Goal: Transaction & Acquisition: Purchase product/service

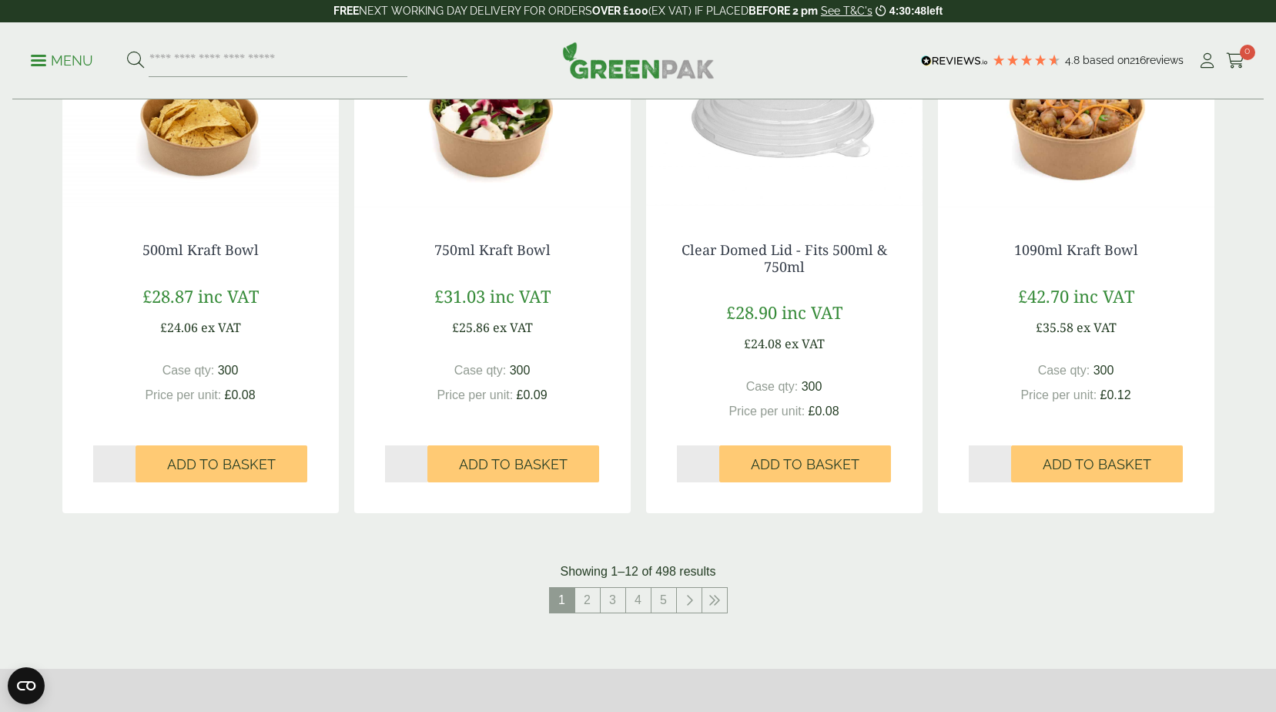
scroll to position [1387, 0]
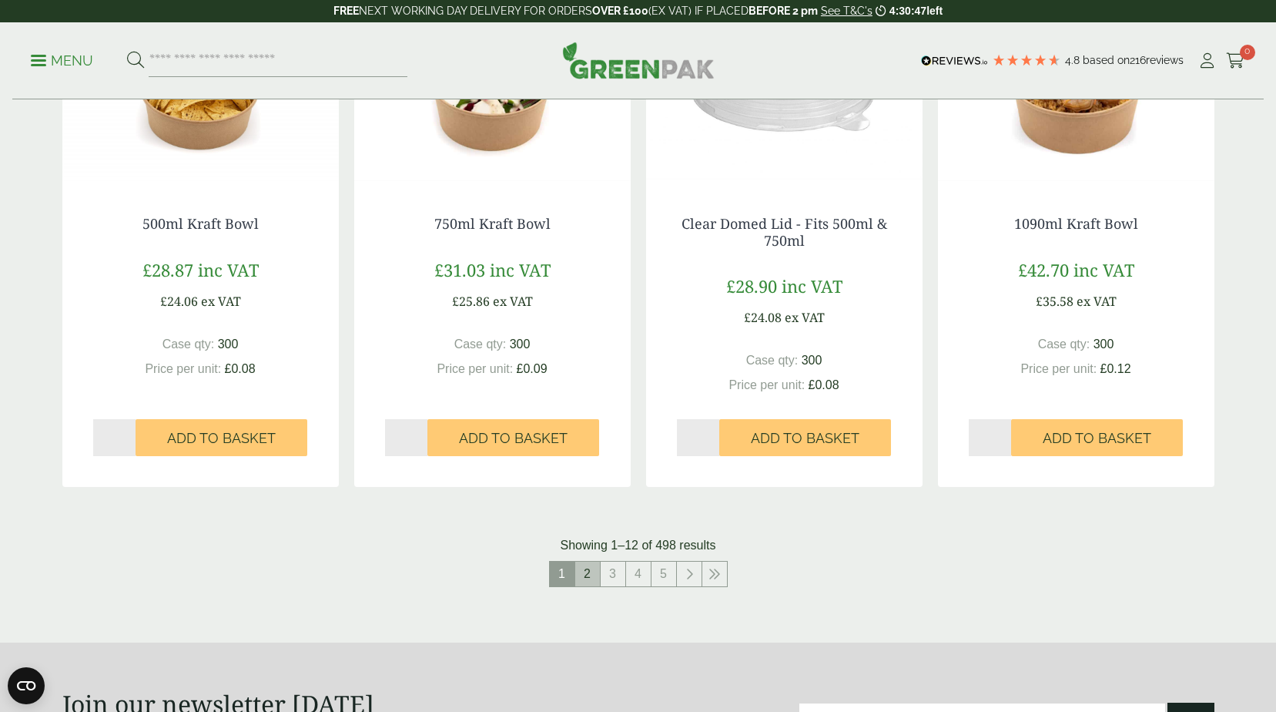
click at [588, 569] on link "2" at bounding box center [587, 574] width 25 height 25
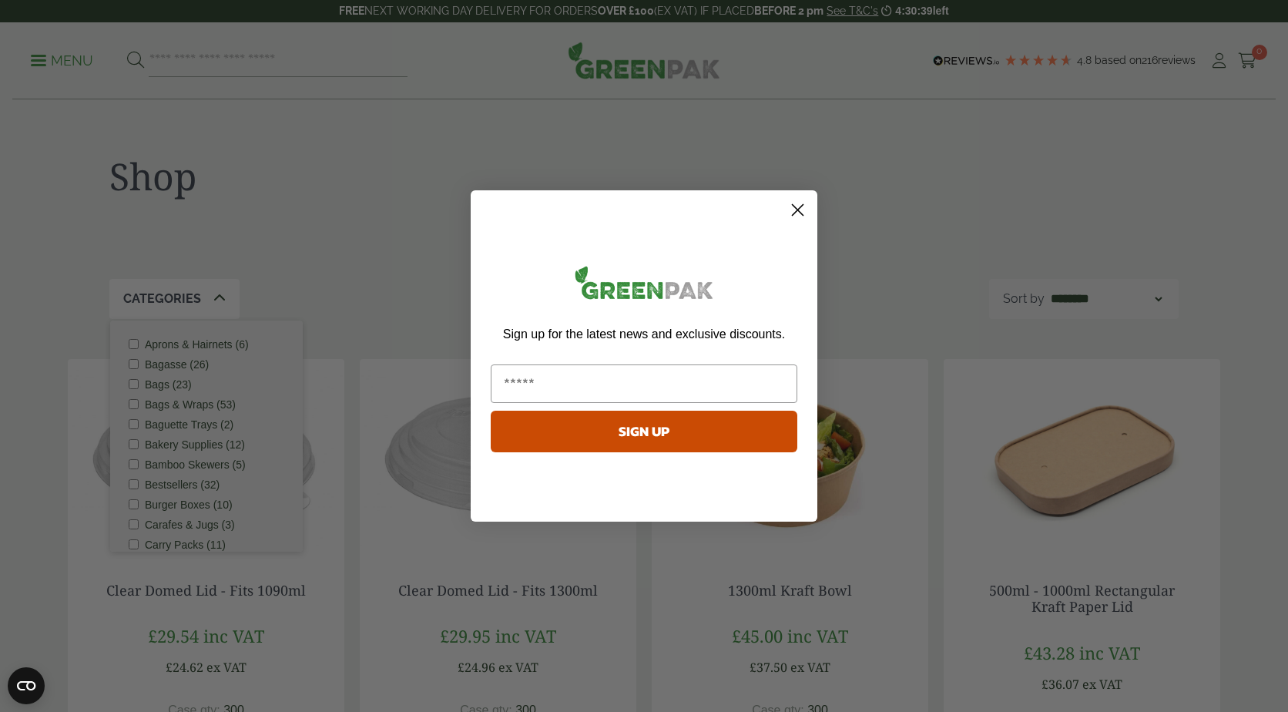
click at [800, 213] on icon "Close dialog" at bounding box center [798, 210] width 11 height 11
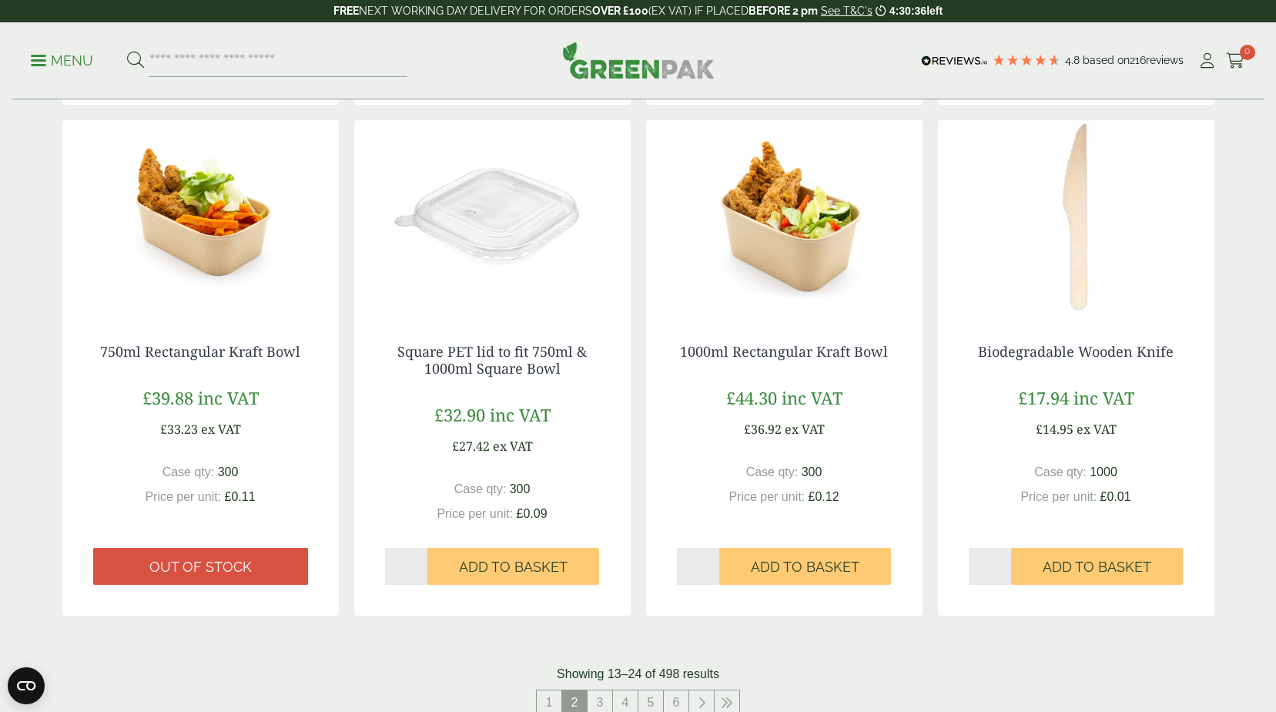
scroll to position [1541, 0]
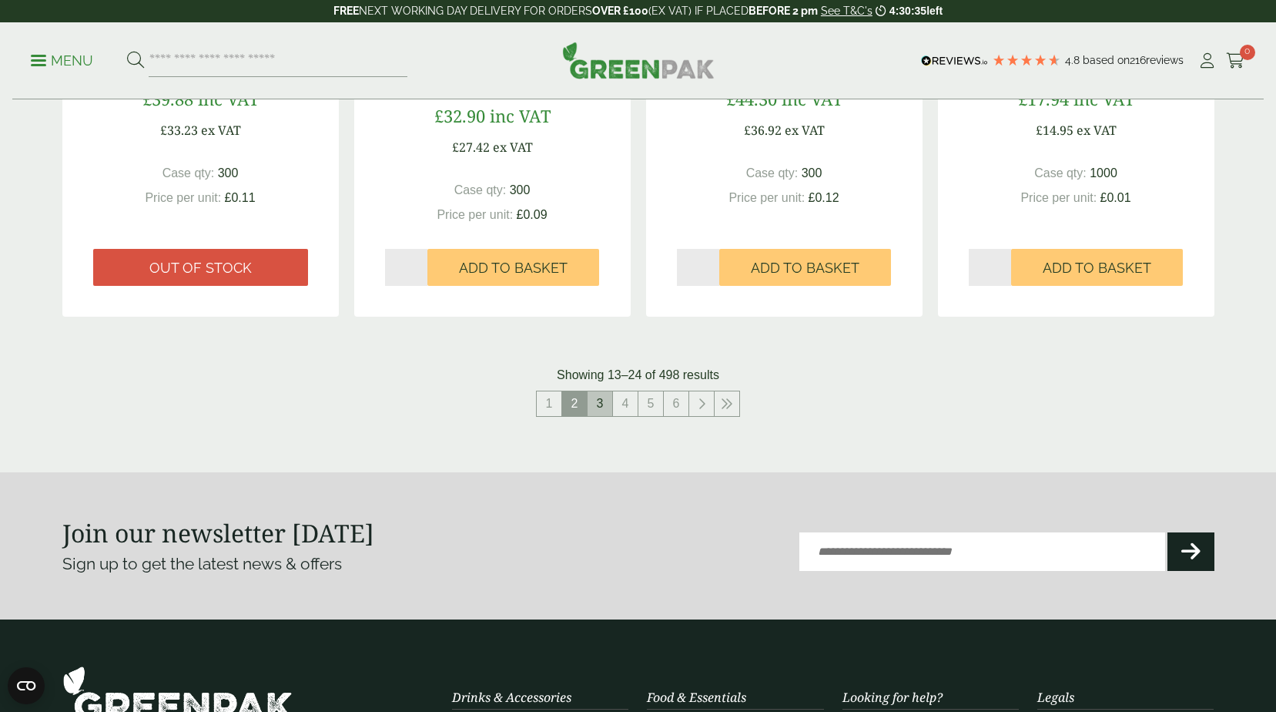
click at [597, 401] on link "3" at bounding box center [600, 403] width 25 height 25
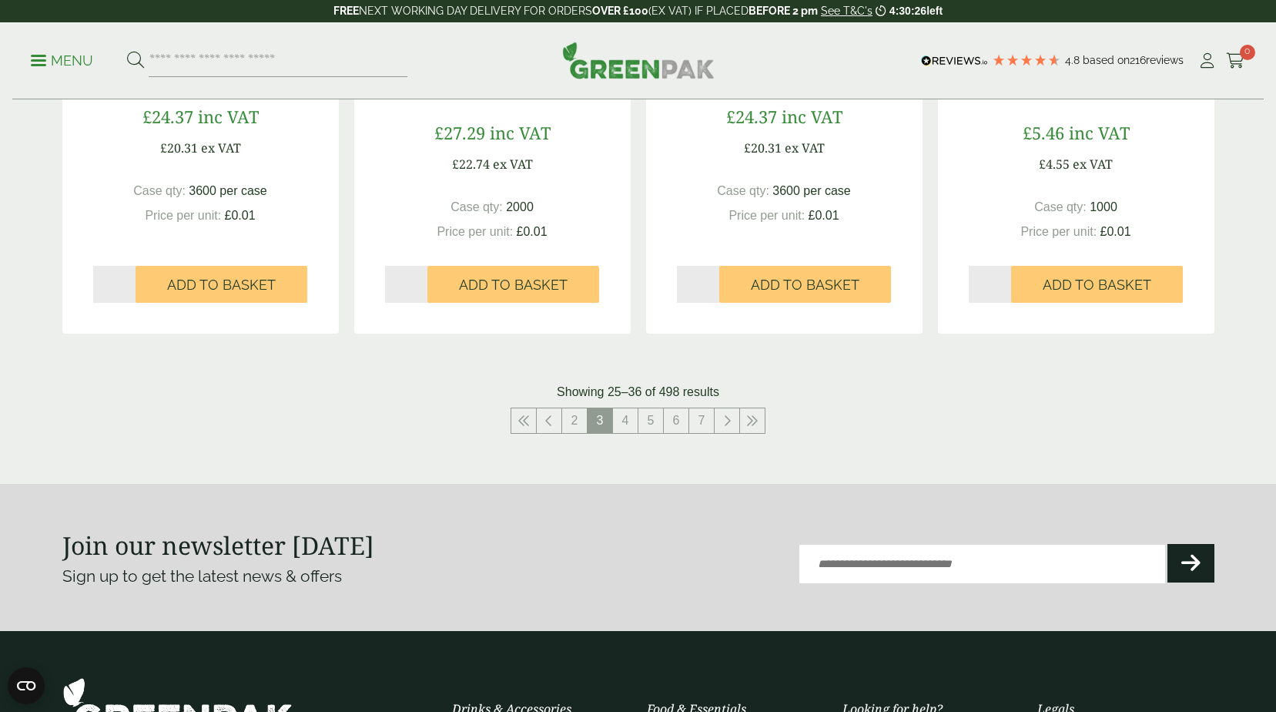
scroll to position [1541, 0]
click at [628, 421] on link "4" at bounding box center [625, 420] width 25 height 25
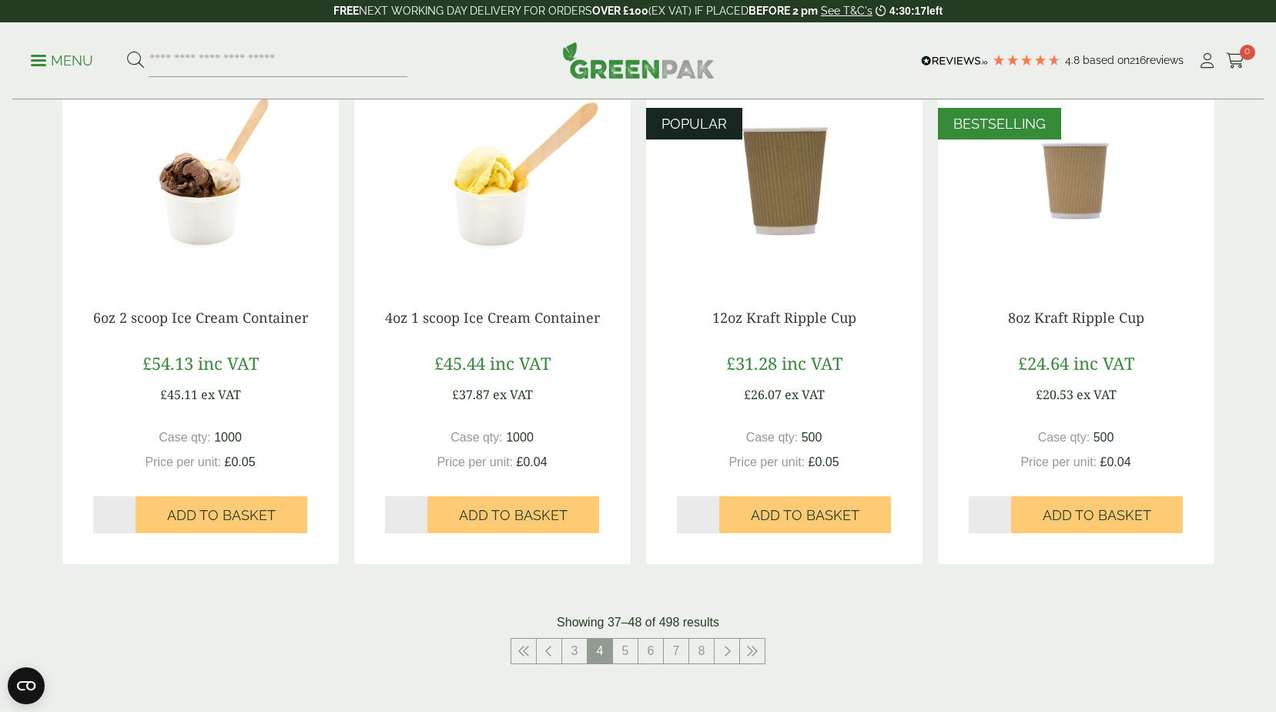
scroll to position [1387, 0]
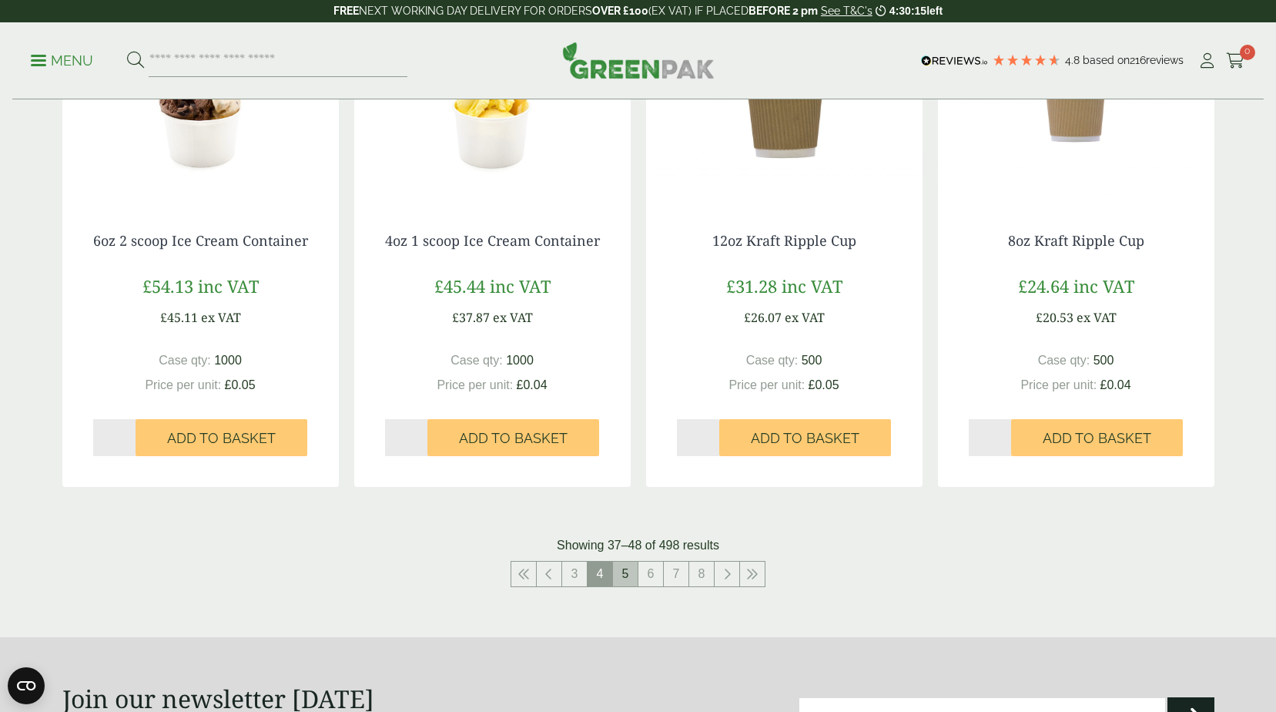
click at [622, 577] on link "5" at bounding box center [625, 574] width 25 height 25
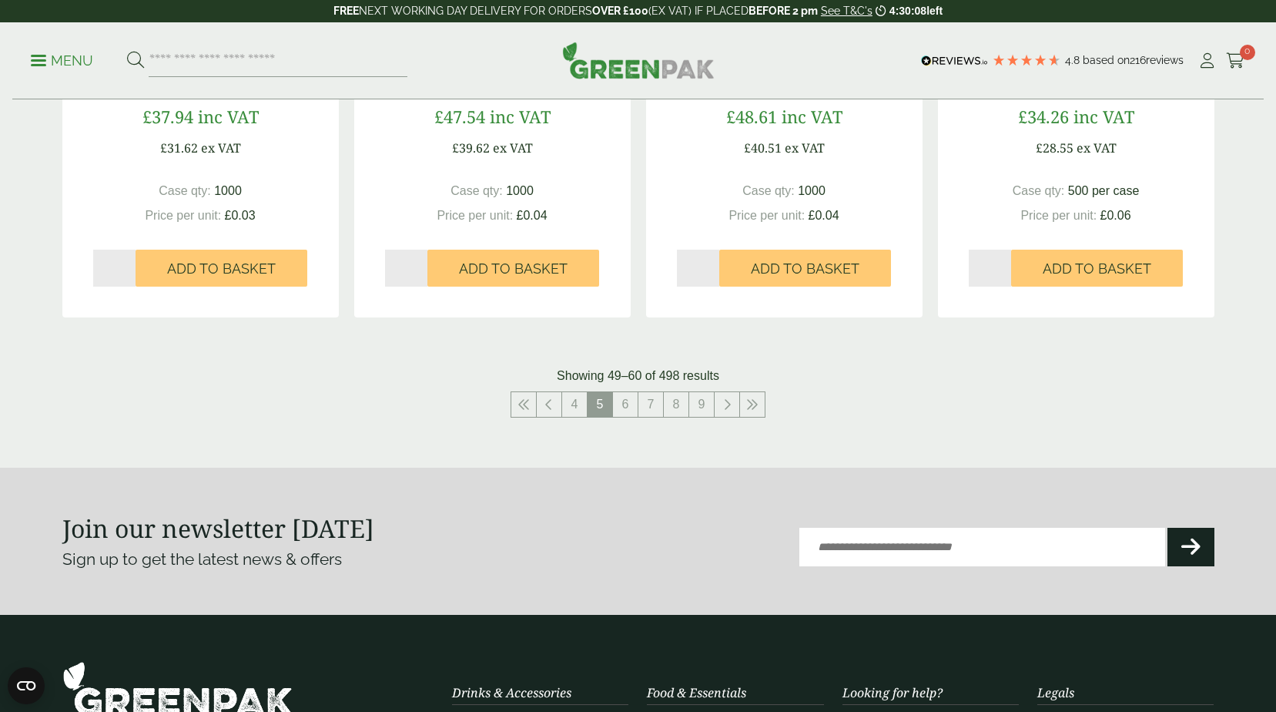
scroll to position [1541, 0]
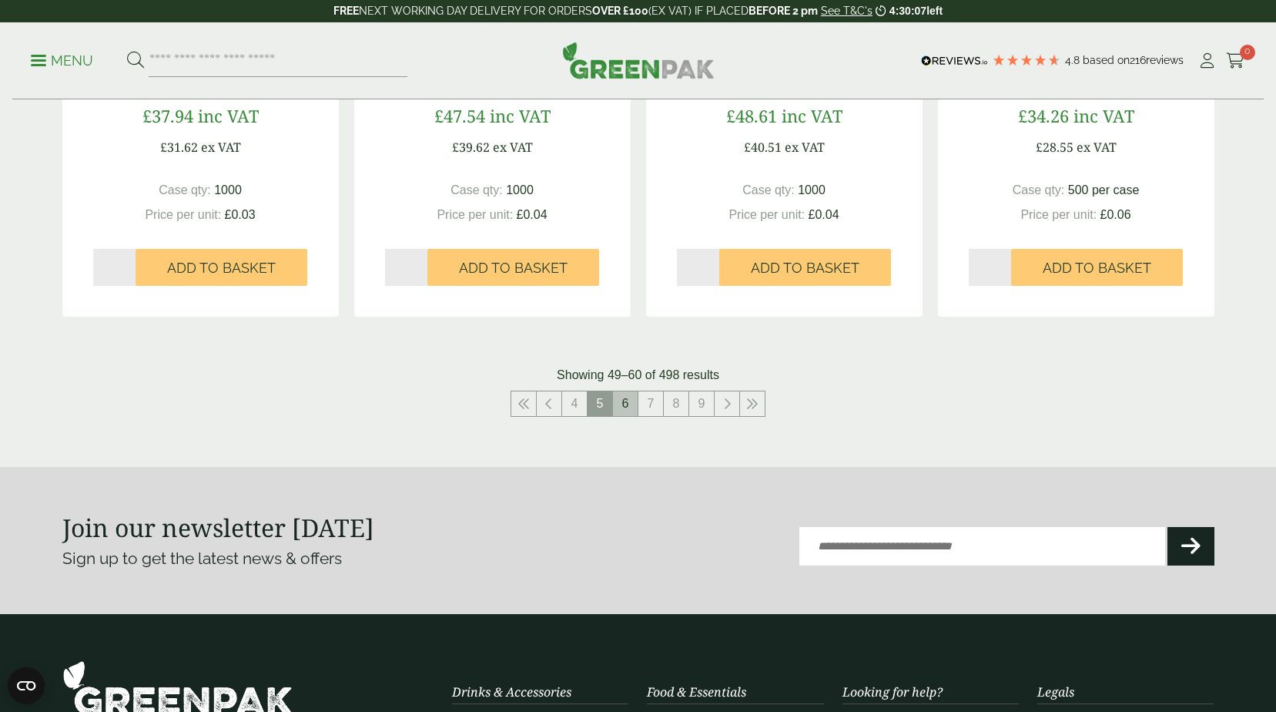
click at [629, 401] on link "6" at bounding box center [625, 403] width 25 height 25
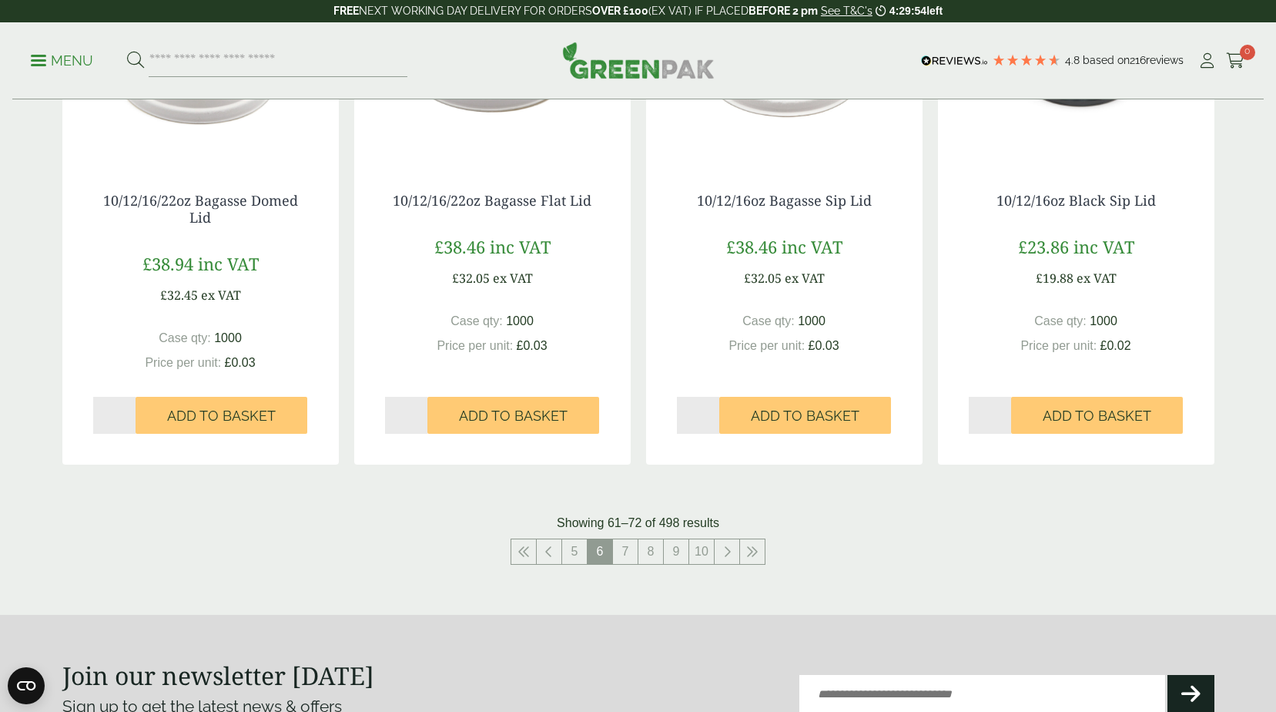
scroll to position [1541, 0]
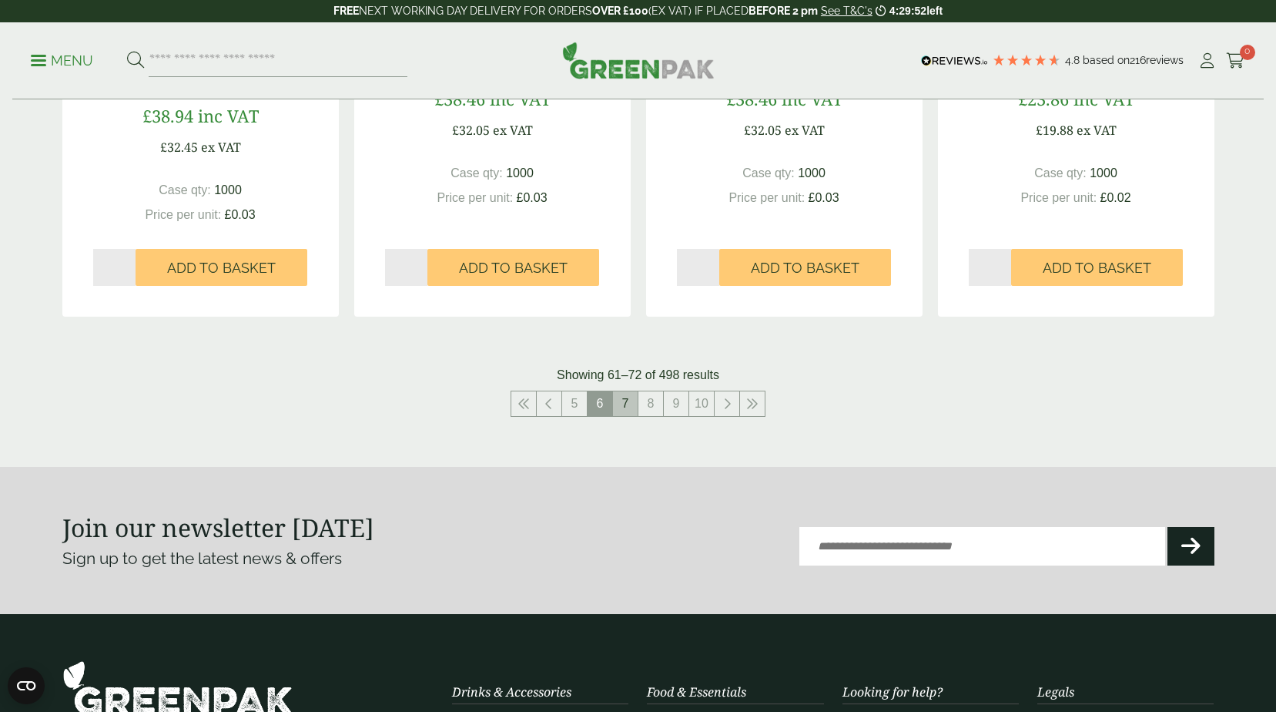
click at [627, 409] on link "7" at bounding box center [625, 403] width 25 height 25
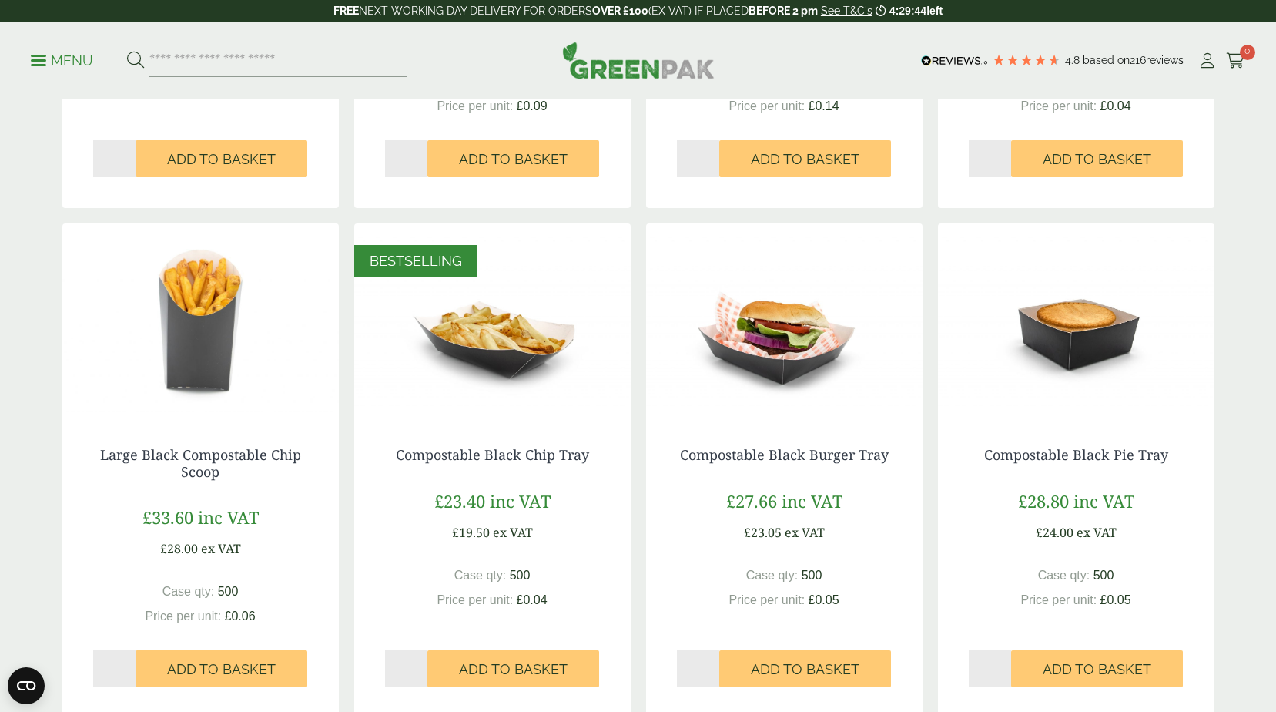
scroll to position [1618, 0]
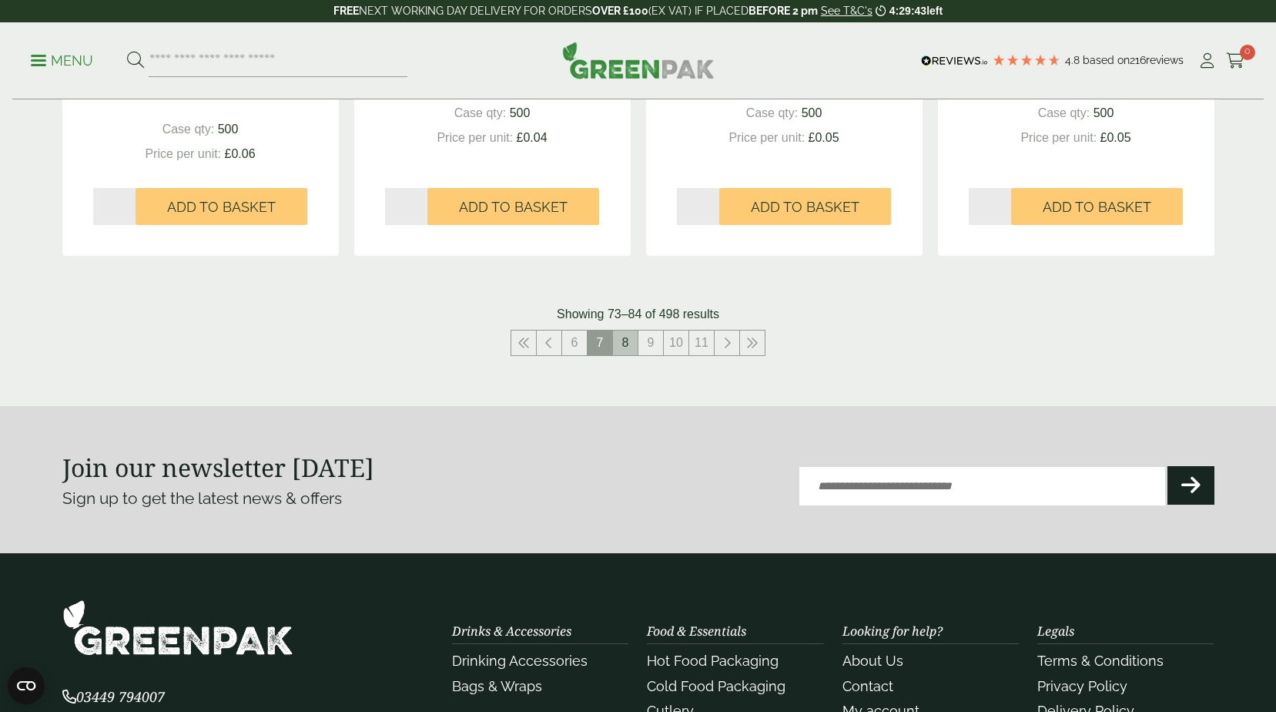
click at [632, 340] on link "8" at bounding box center [625, 342] width 25 height 25
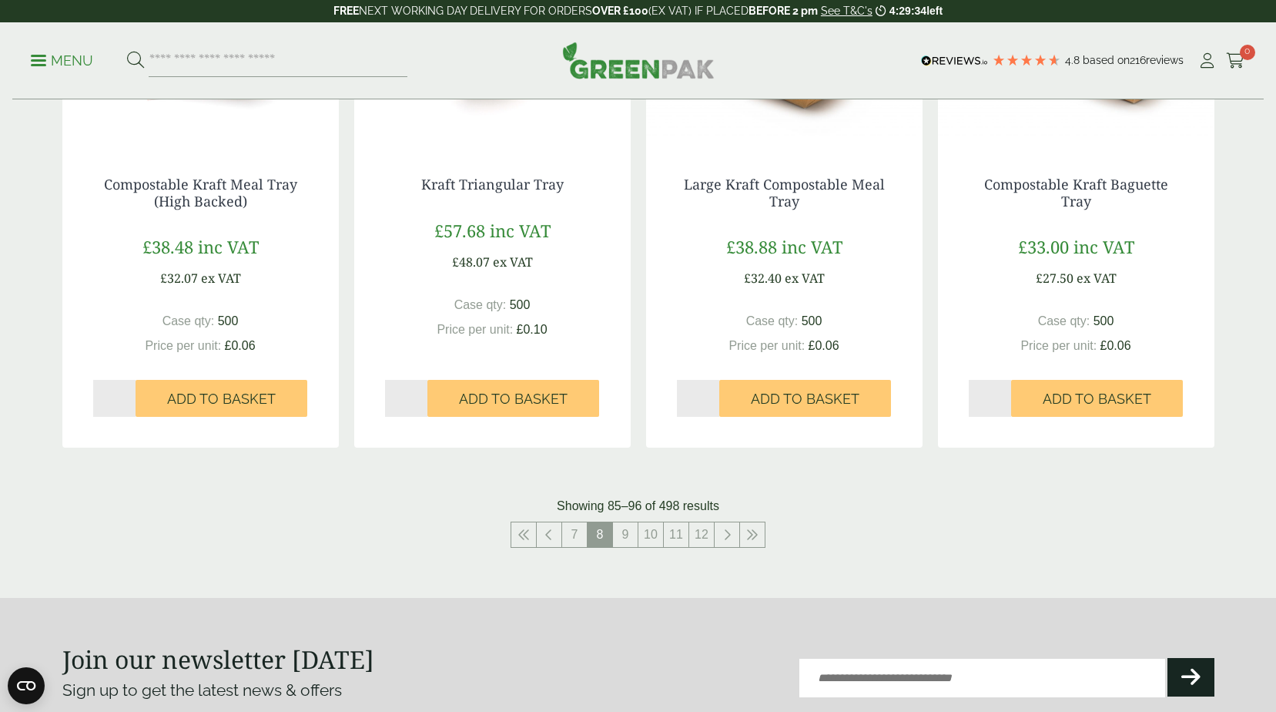
scroll to position [1464, 0]
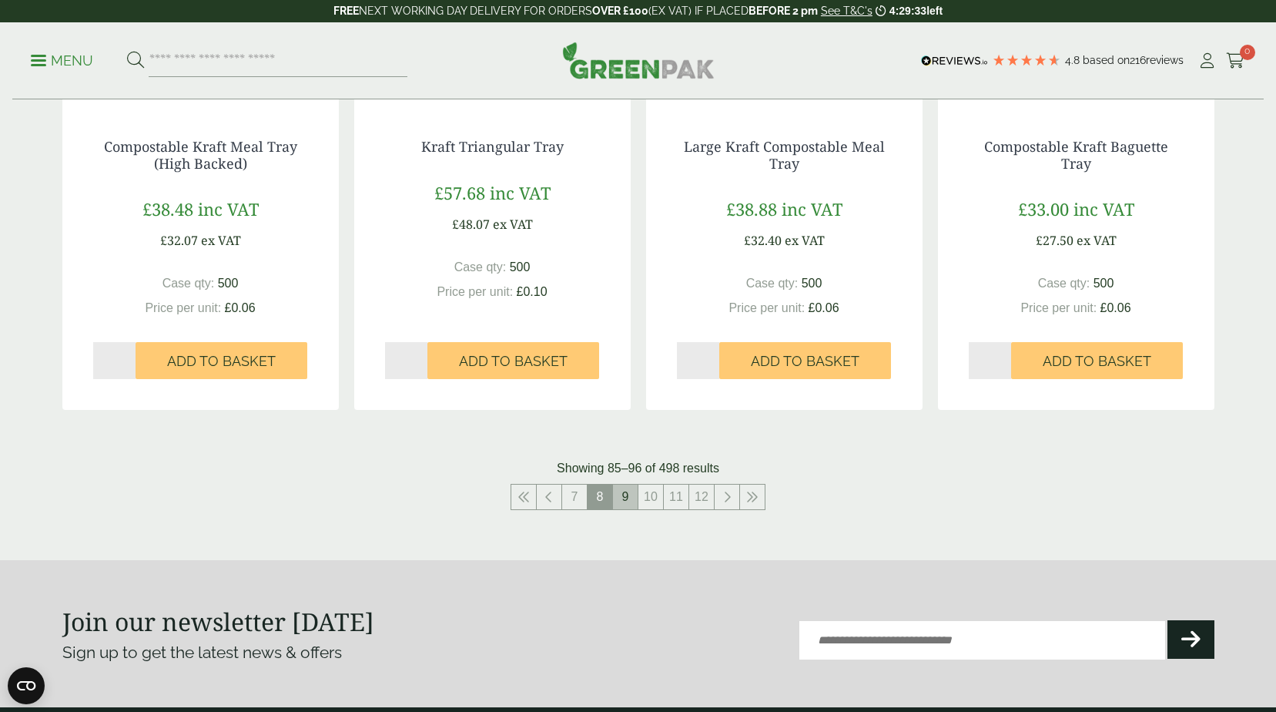
click at [619, 485] on link "9" at bounding box center [625, 497] width 25 height 25
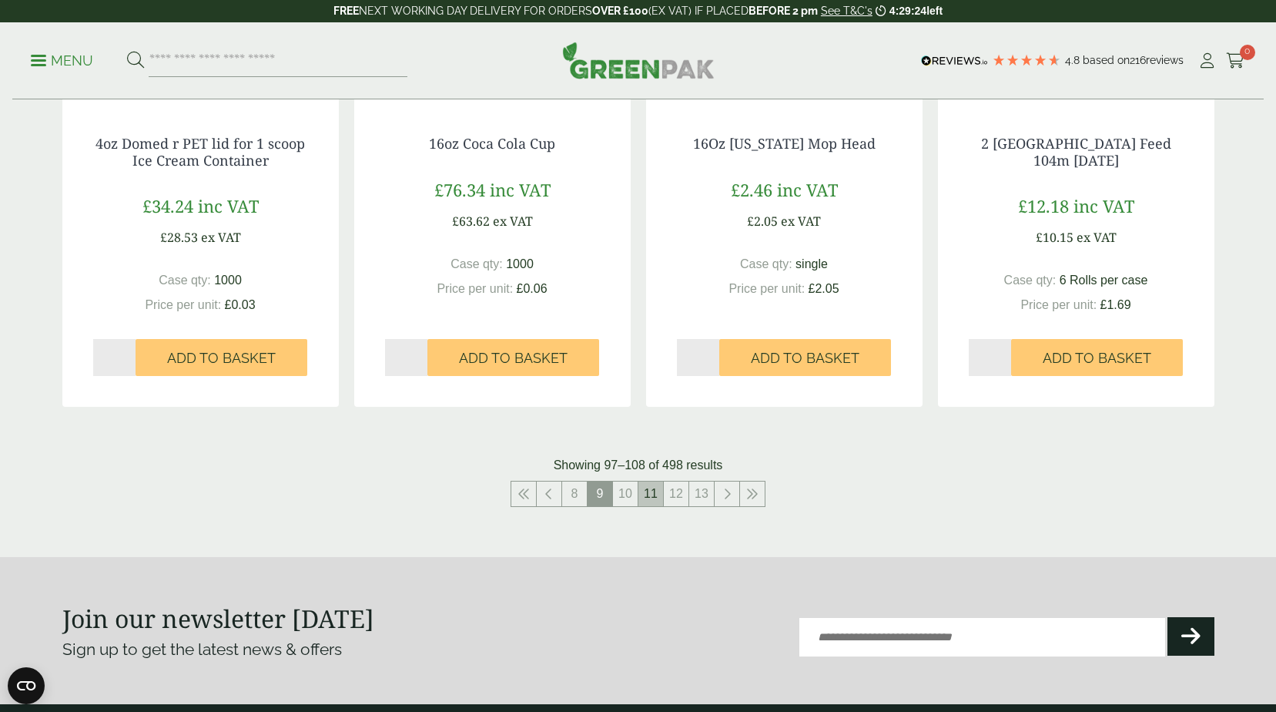
scroll to position [1618, 0]
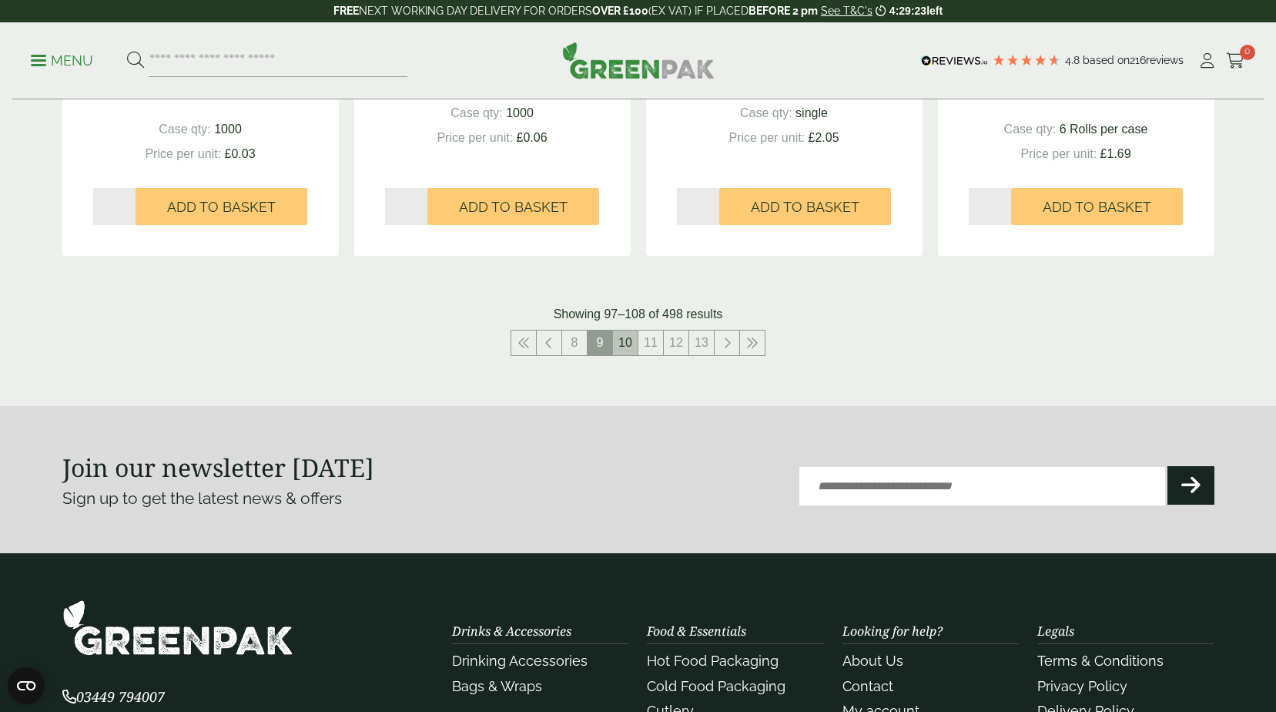
click at [621, 344] on link "10" at bounding box center [625, 342] width 25 height 25
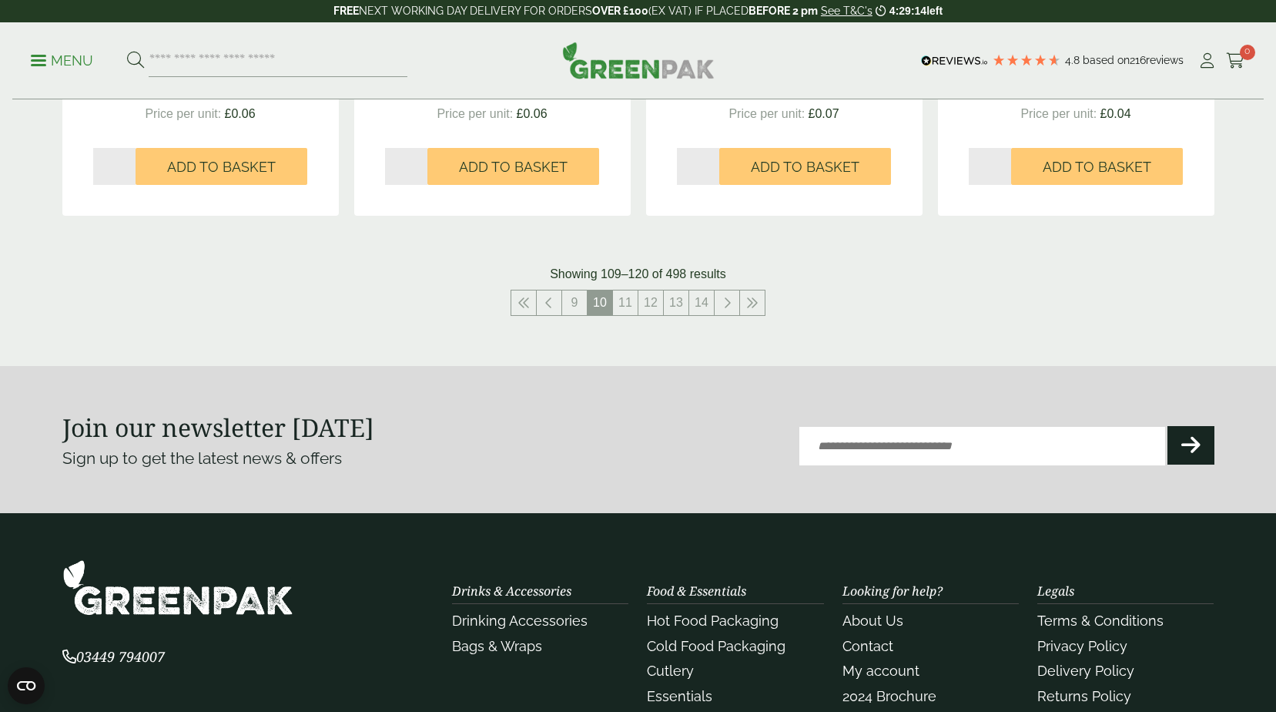
scroll to position [1695, 0]
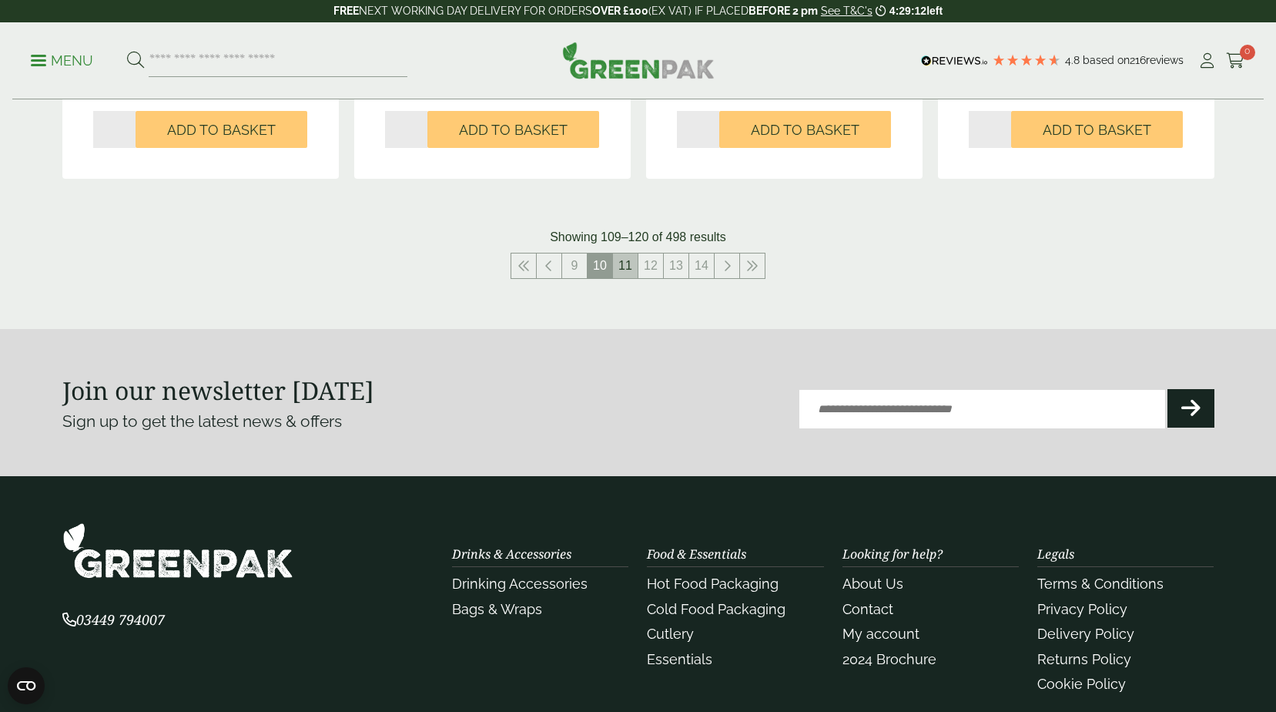
click at [622, 258] on link "11" at bounding box center [625, 265] width 25 height 25
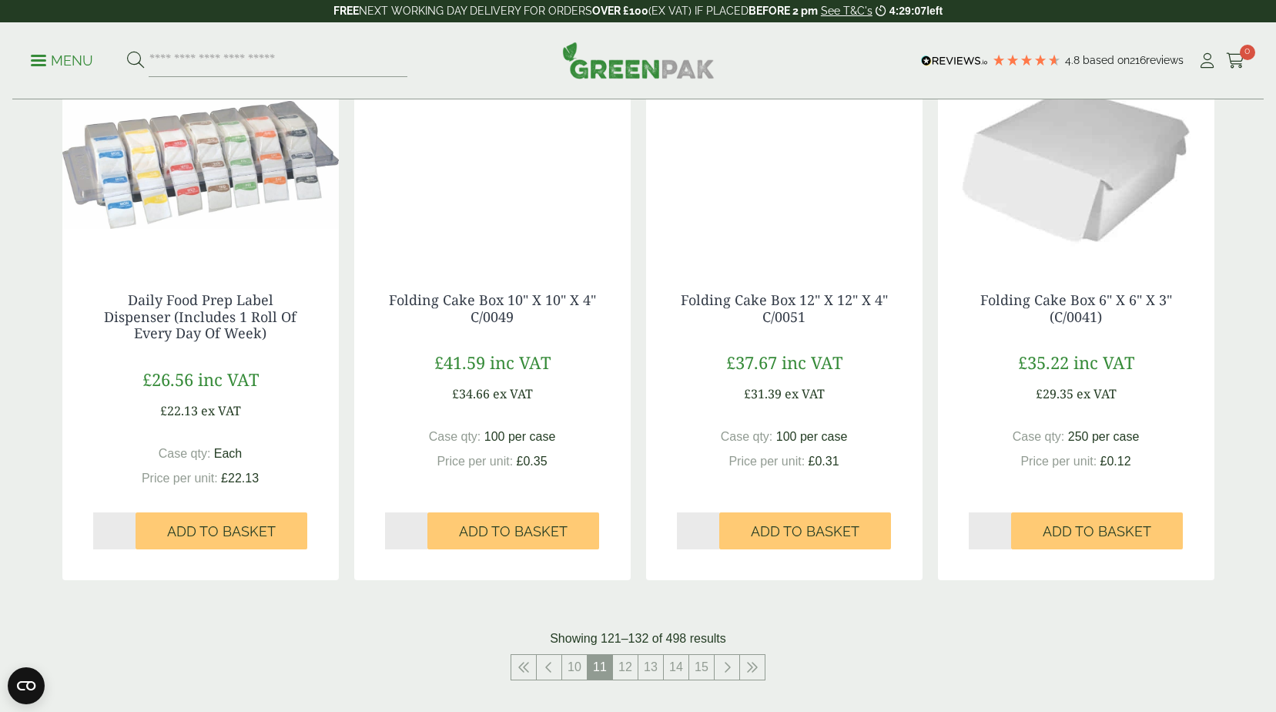
scroll to position [1310, 0]
click at [311, 67] on input "search" at bounding box center [278, 61] width 259 height 32
type input "***"
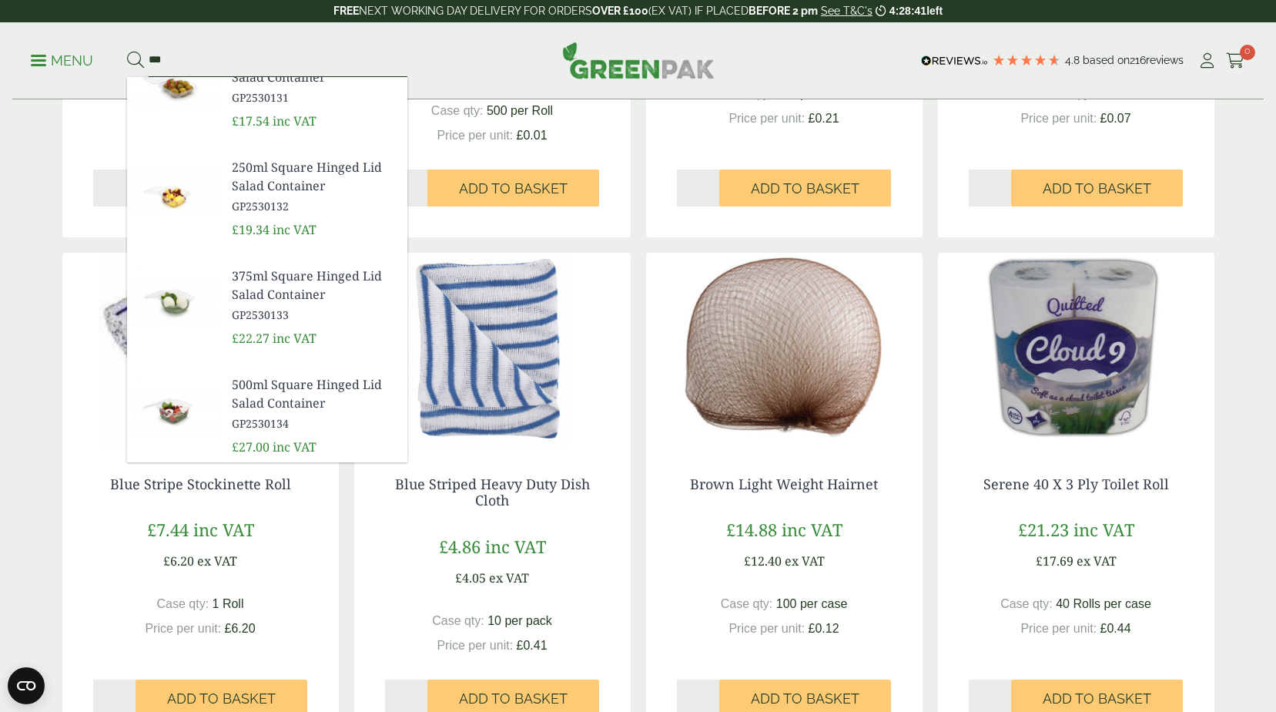
scroll to position [462, 0]
